Goal: Information Seeking & Learning: Learn about a topic

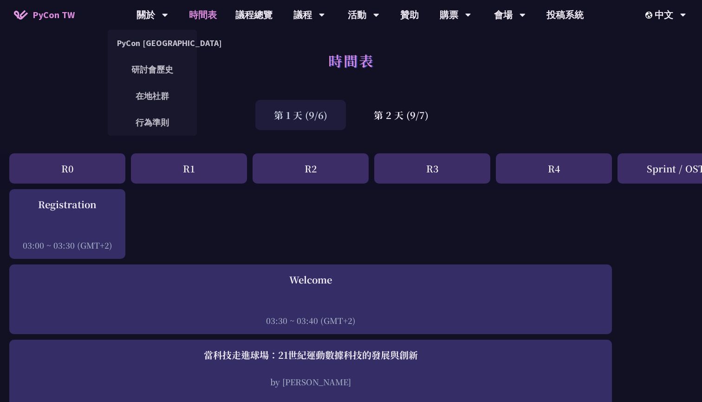
click at [40, 17] on span "PyCon TW" at bounding box center [54, 15] width 42 height 14
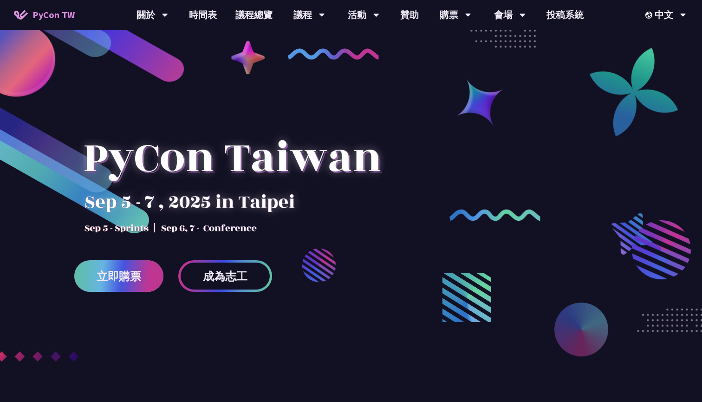
click at [127, 284] on link "立即購票" at bounding box center [118, 276] width 89 height 32
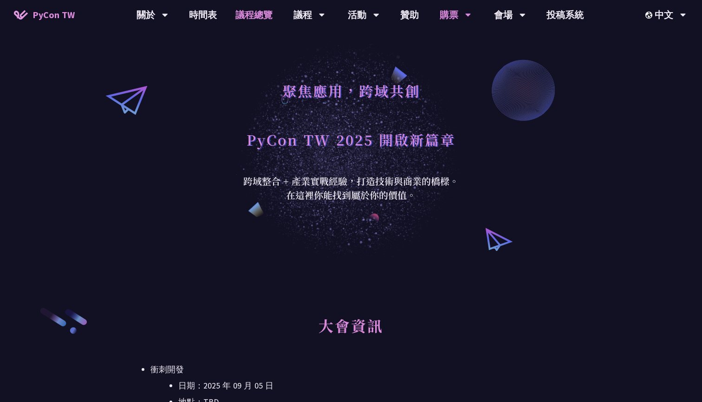
click at [266, 14] on link "議程總覽" at bounding box center [254, 15] width 56 height 30
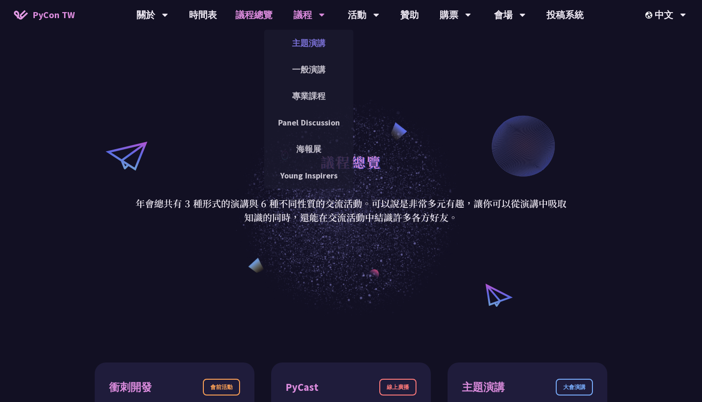
click at [313, 36] on link "主題演講" at bounding box center [308, 43] width 89 height 22
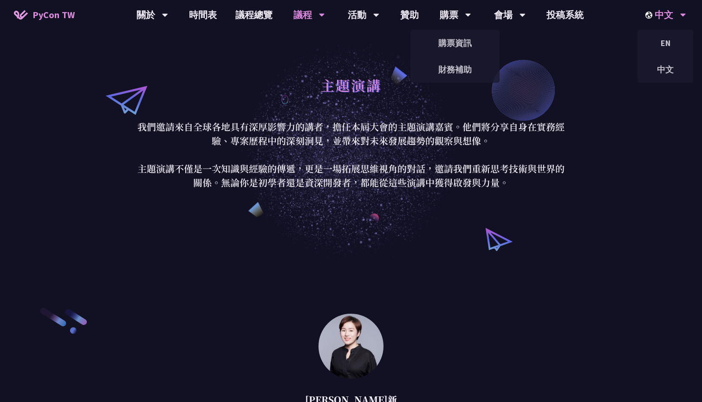
click at [657, 11] on div "中文" at bounding box center [665, 15] width 41 height 30
click at [668, 44] on div "EN" at bounding box center [666, 43] width 56 height 22
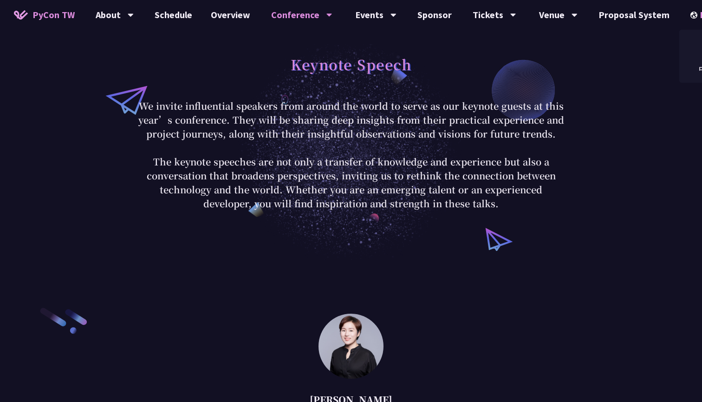
click at [691, 15] on img at bounding box center [695, 15] width 9 height 7
click at [692, 71] on div "中文" at bounding box center [707, 70] width 56 height 22
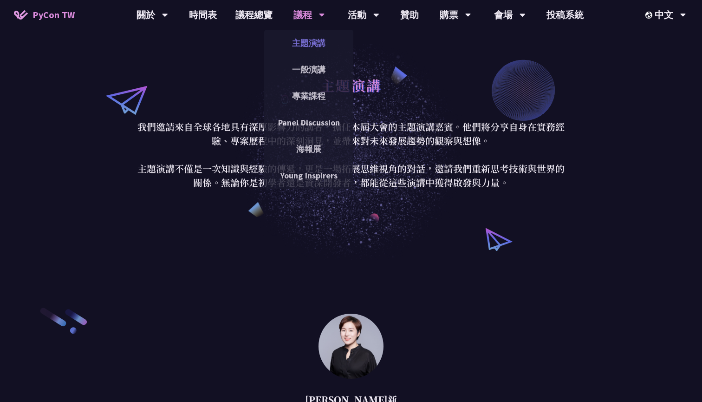
click at [319, 46] on link "主題演講" at bounding box center [308, 43] width 89 height 22
click at [304, 64] on link "一般演講" at bounding box center [308, 70] width 89 height 22
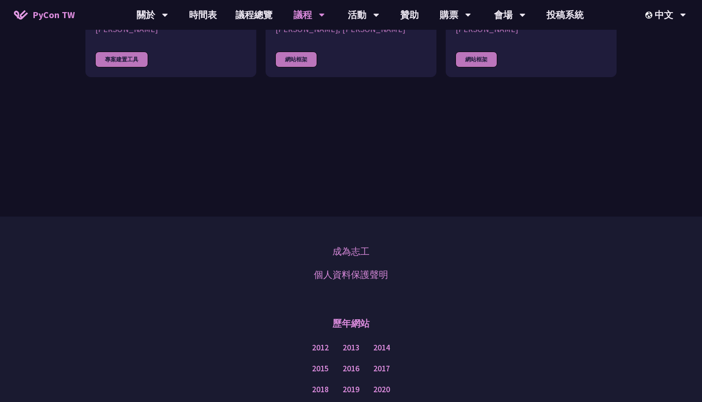
scroll to position [2845, 0]
